Goal: Task Accomplishment & Management: Manage account settings

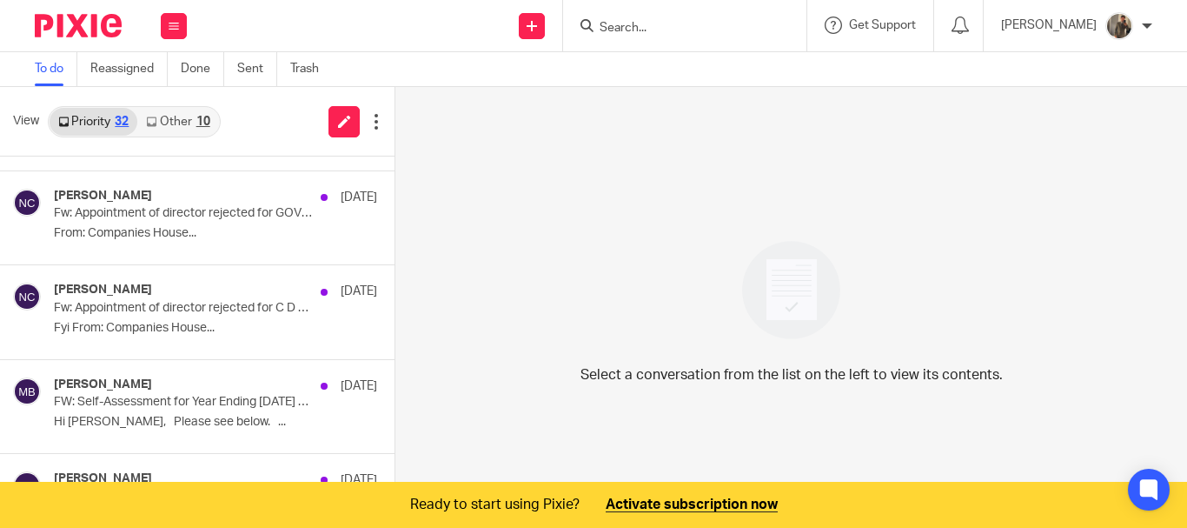
scroll to position [1217, 0]
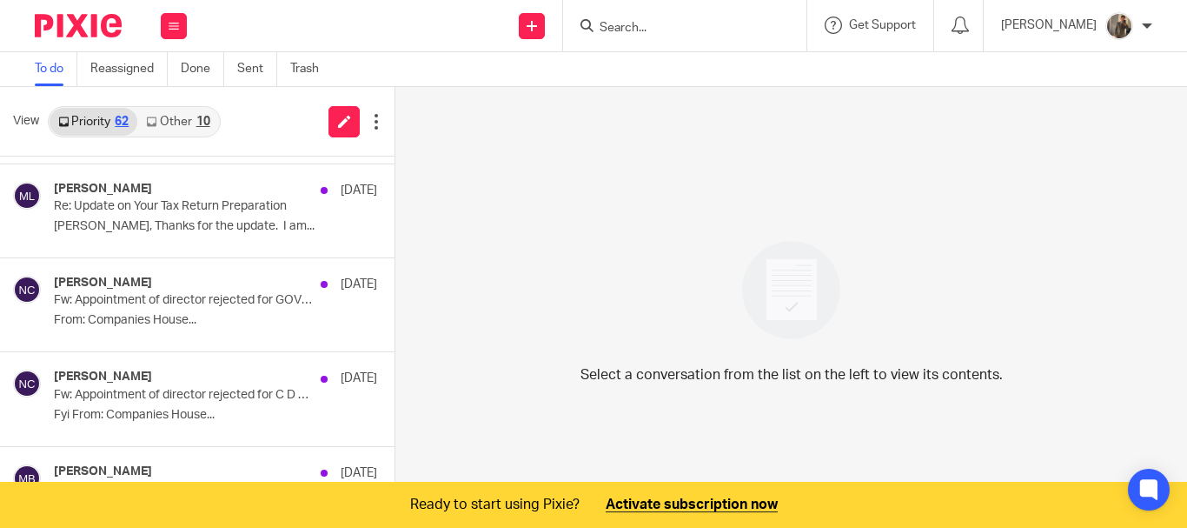
click at [180, 121] on link "Other 10" at bounding box center [177, 122] width 81 height 28
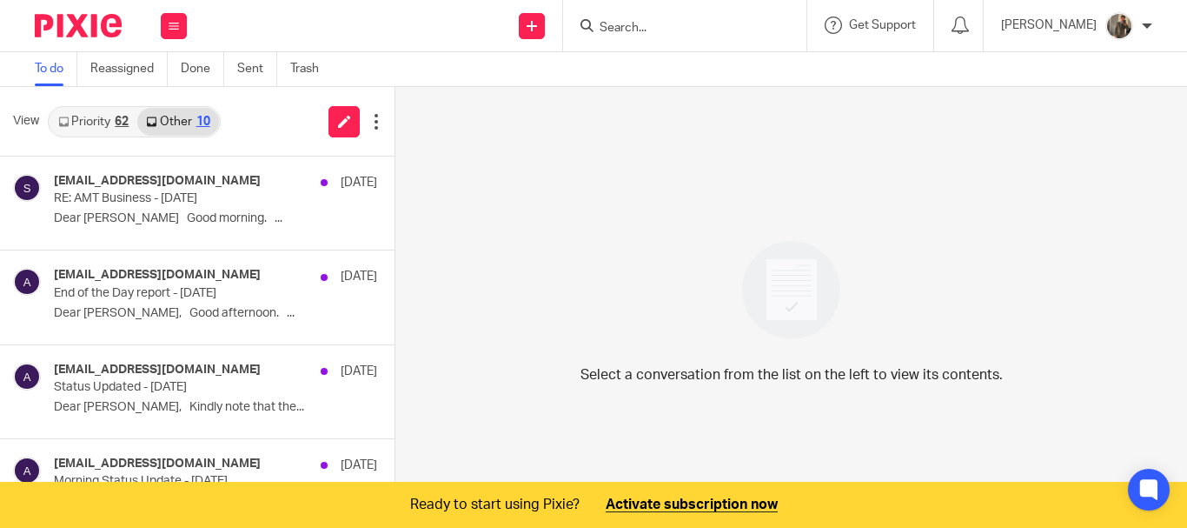
scroll to position [0, 0]
click at [111, 123] on link "Priority 62" at bounding box center [94, 122] width 88 height 28
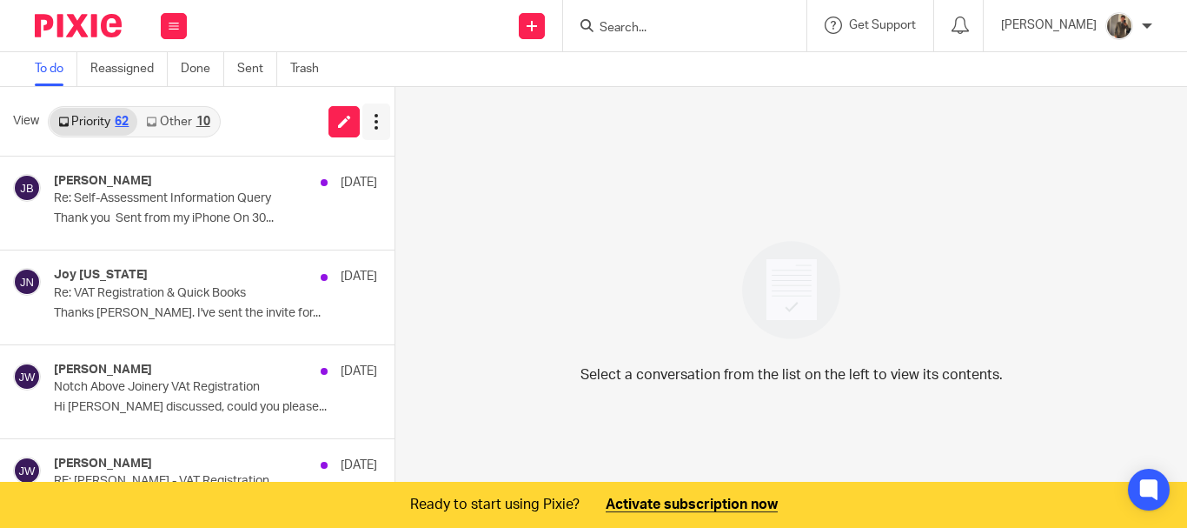
click at [365, 110] on button at bounding box center [376, 121] width 28 height 37
click at [623, 225] on div "Select a conversation from the list on the left to view its contents." at bounding box center [791, 307] width 792 height 441
click at [136, 69] on link "Reassigned" at bounding box center [128, 69] width 77 height 34
click at [43, 71] on link "To do" at bounding box center [56, 69] width 43 height 34
